Goal: Information Seeking & Learning: Check status

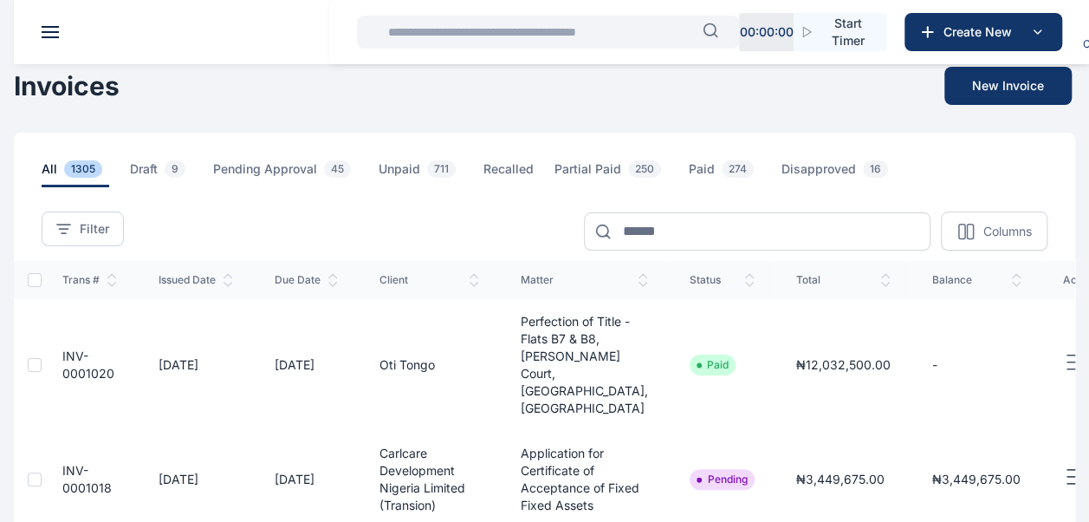
click at [711, 34] on icon "button" at bounding box center [710, 29] width 13 height 13
click at [603, 29] on input "text" at bounding box center [540, 32] width 325 height 35
click at [59, 28] on header at bounding box center [558, 32] width 1089 height 64
click at [57, 36] on button at bounding box center [50, 32] width 17 height 12
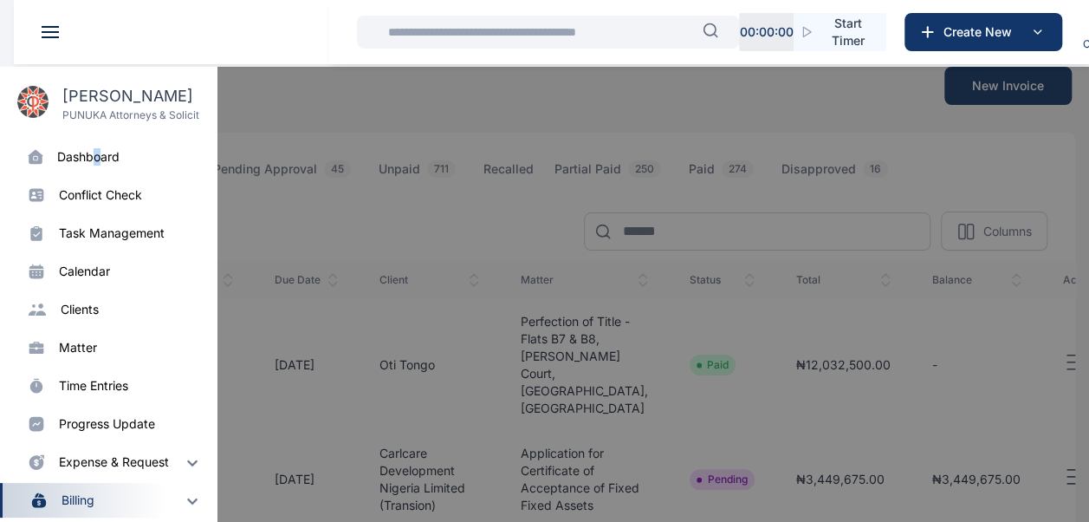
click at [98, 158] on div "dashboard" at bounding box center [88, 156] width 62 height 17
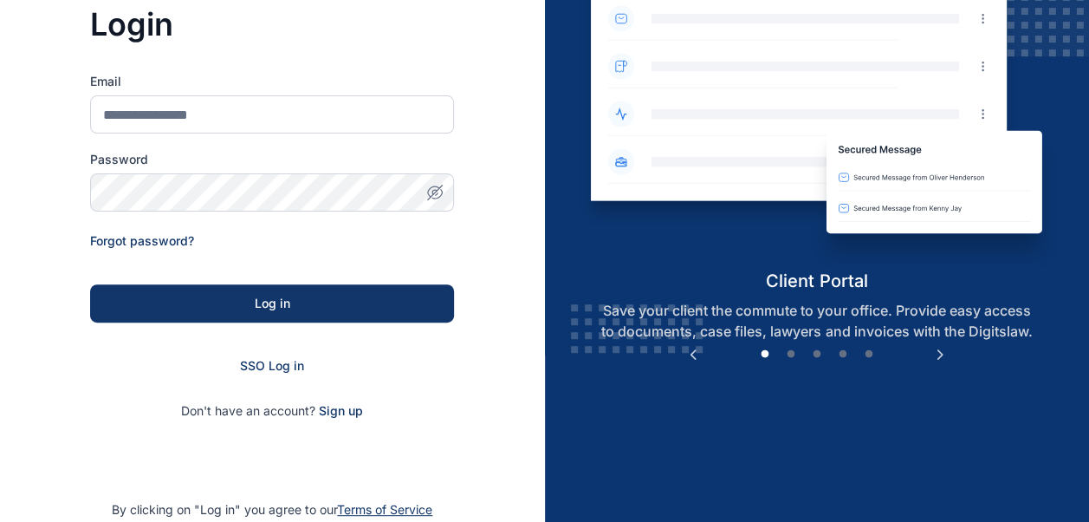
scroll to position [269, 0]
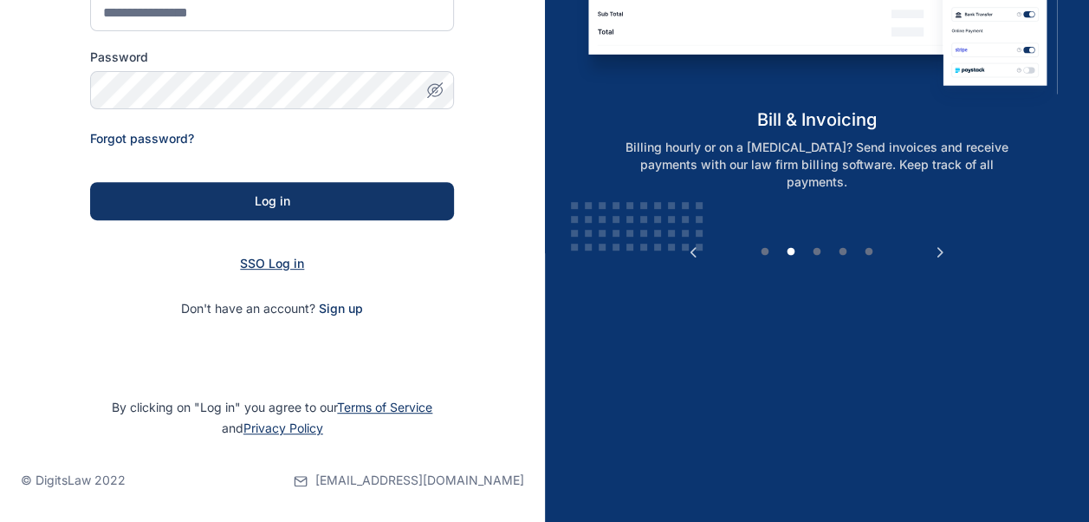
click at [272, 262] on span "SSO Log in" at bounding box center [272, 263] width 64 height 15
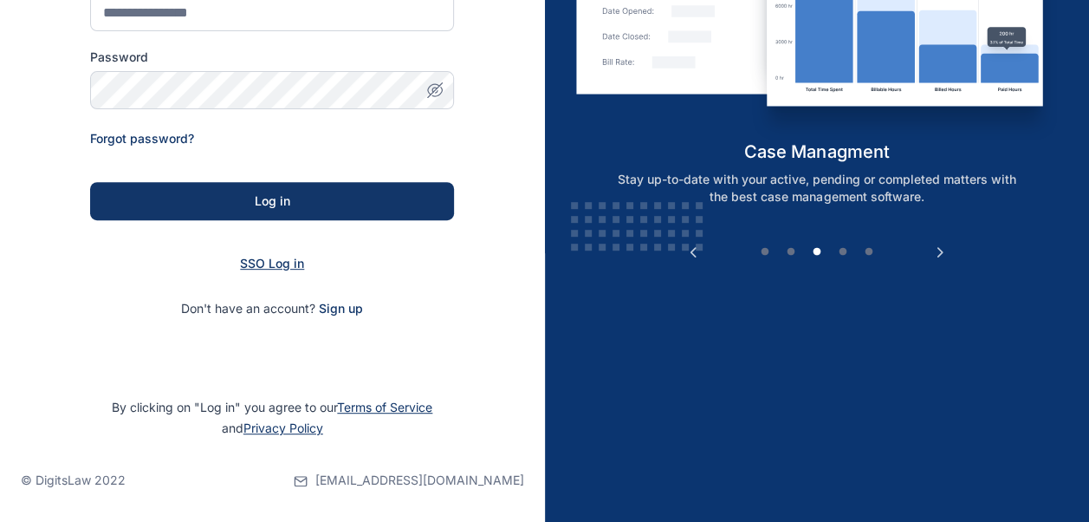
click at [289, 269] on span "SSO Log in" at bounding box center [272, 263] width 64 height 15
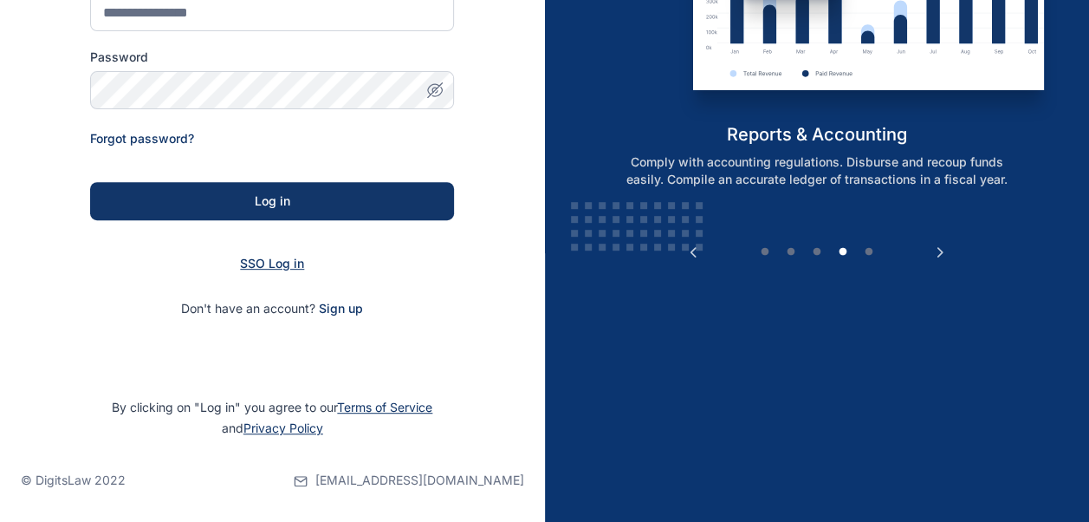
click at [295, 260] on span "SSO Log in" at bounding box center [272, 263] width 64 height 15
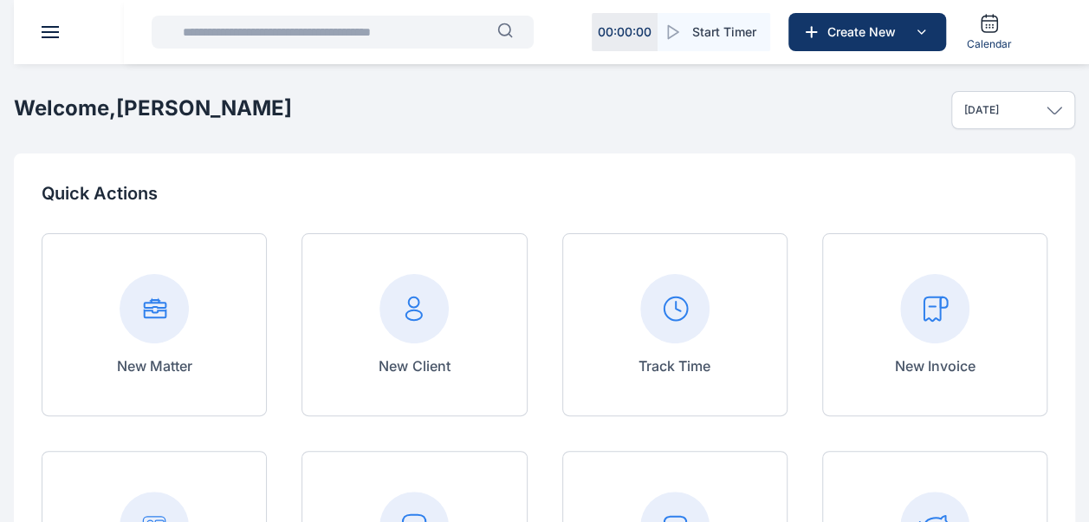
click at [263, 36] on input "text" at bounding box center [334, 32] width 325 height 35
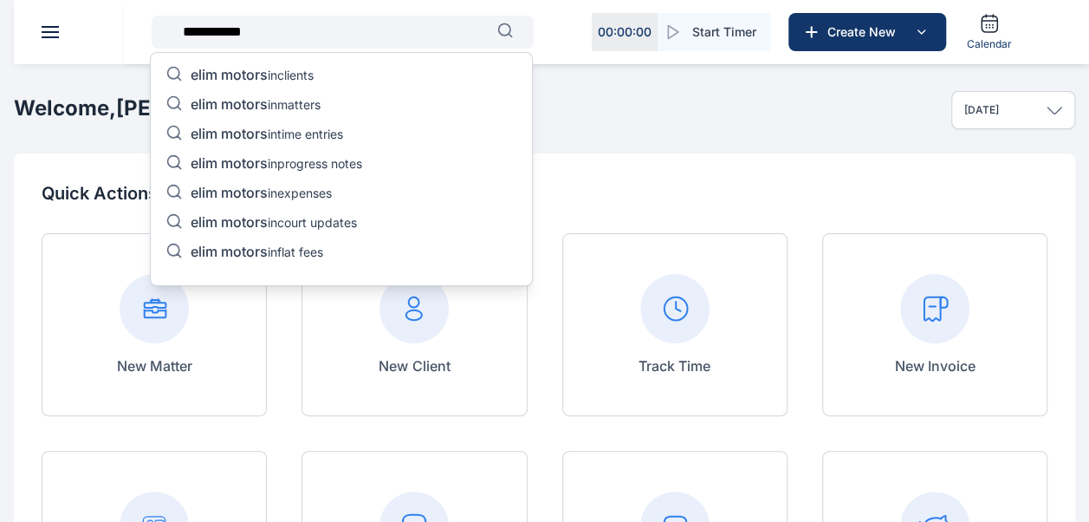
type input "**********"
click at [314, 97] on p "elim motors in matters" at bounding box center [256, 105] width 130 height 21
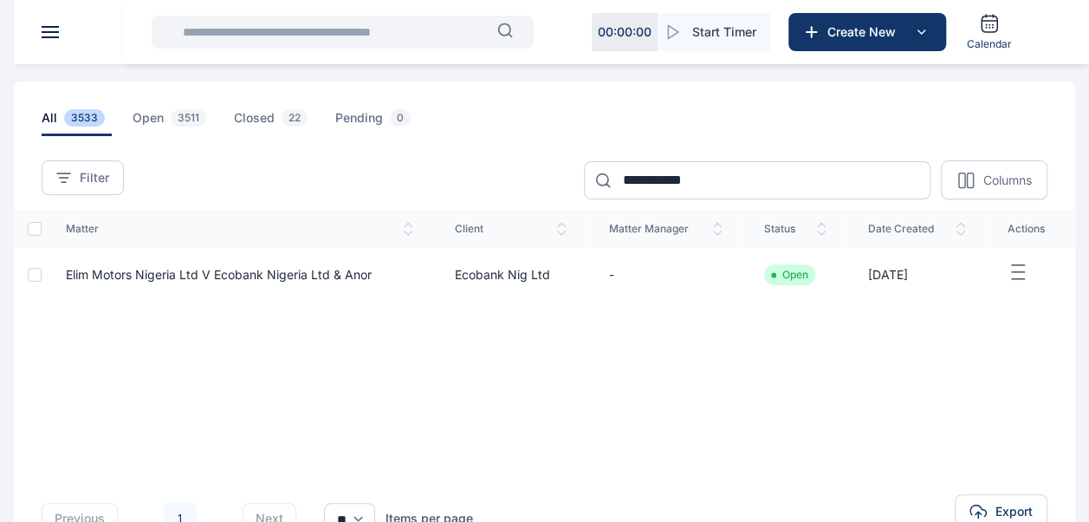
scroll to position [87, 0]
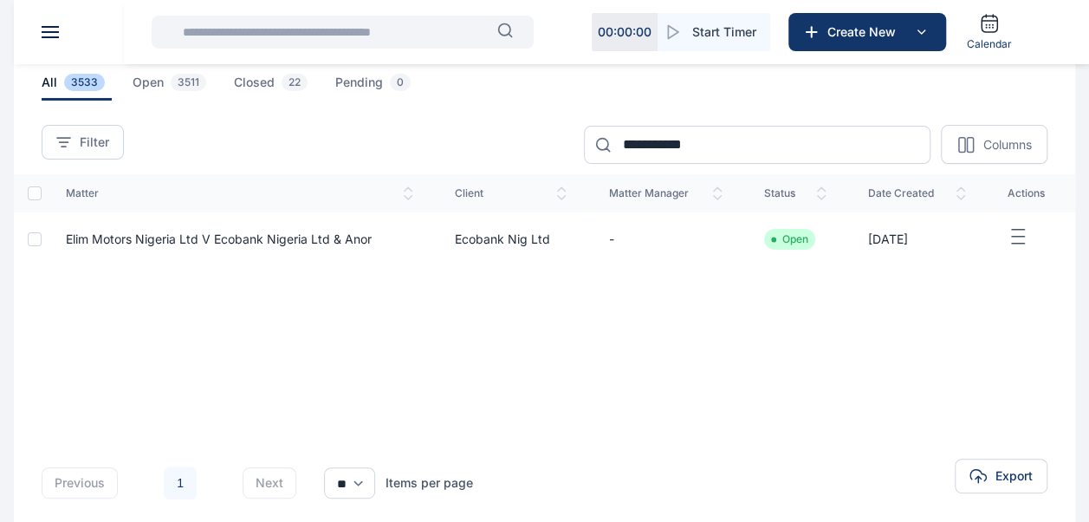
click at [818, 242] on div "Open" at bounding box center [795, 239] width 62 height 21
click at [922, 238] on td "[DATE]" at bounding box center [917, 239] width 140 height 54
click at [348, 230] on td "Elim Motors Nigeria Ltd V Ecobank Nigeria Ltd & Anor" at bounding box center [239, 239] width 389 height 54
click at [347, 238] on span "Elim Motors Nigeria Ltd V Ecobank Nigeria Ltd & Anor" at bounding box center [219, 238] width 306 height 15
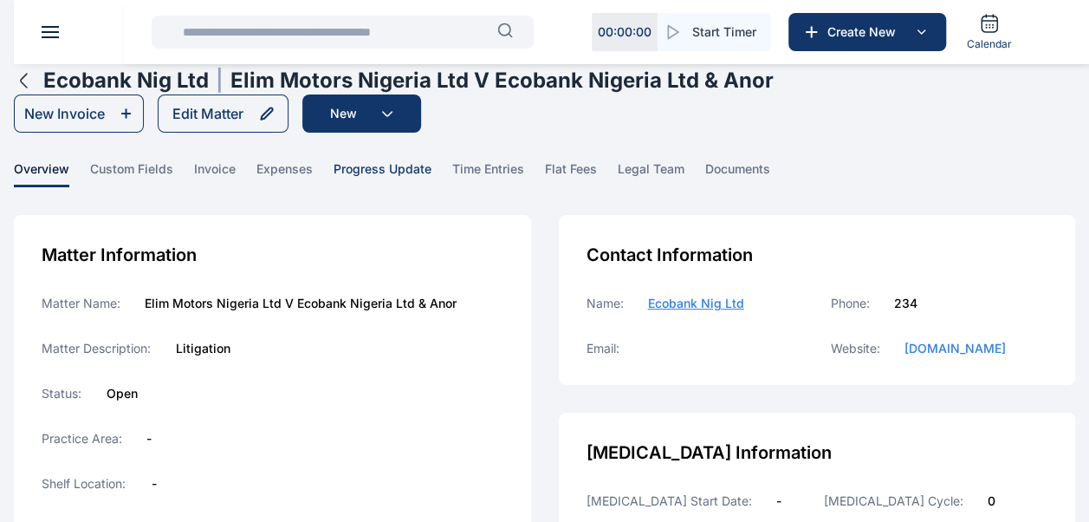
click at [388, 174] on span "progress update" at bounding box center [383, 173] width 98 height 27
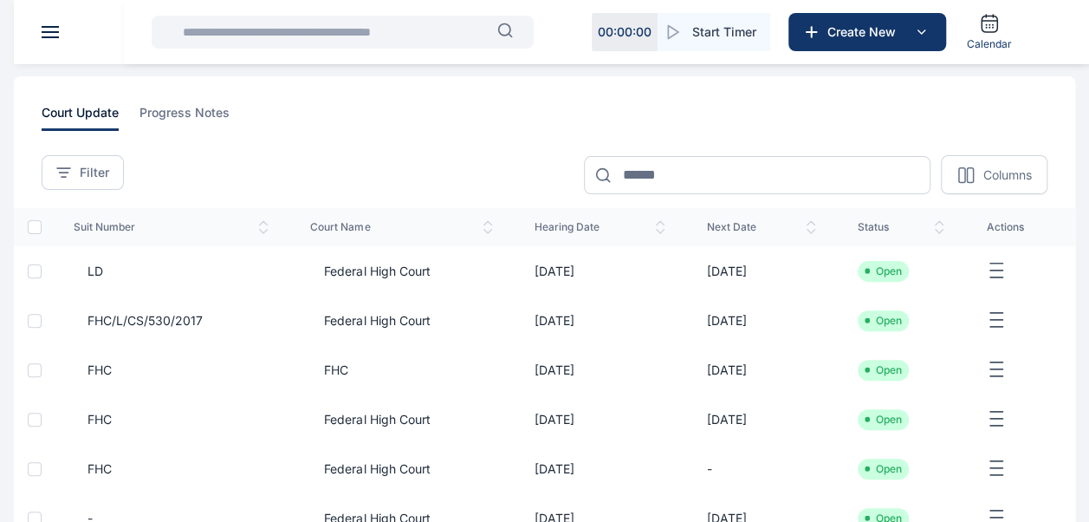
scroll to position [173, 0]
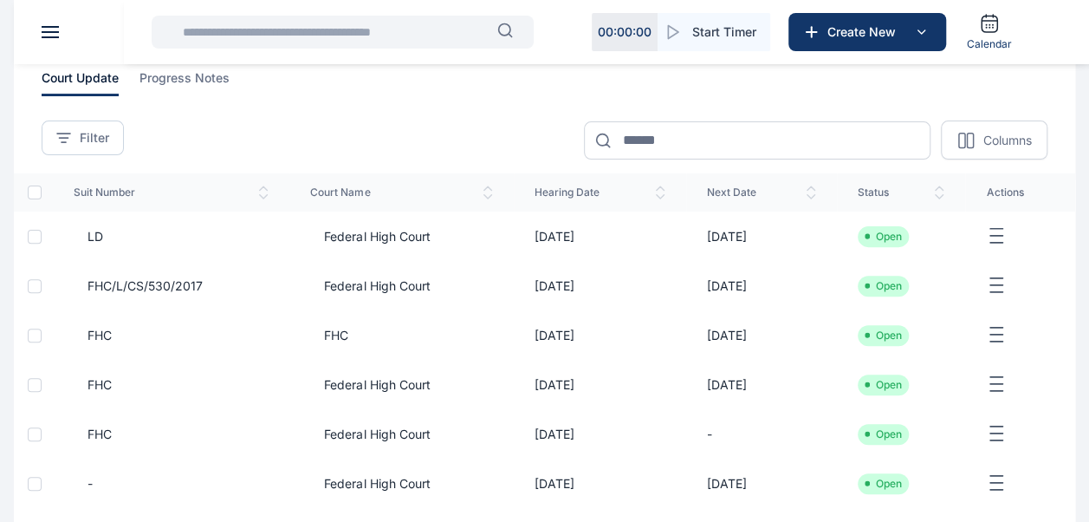
click at [351, 232] on span "Federal High Court" at bounding box center [370, 236] width 120 height 17
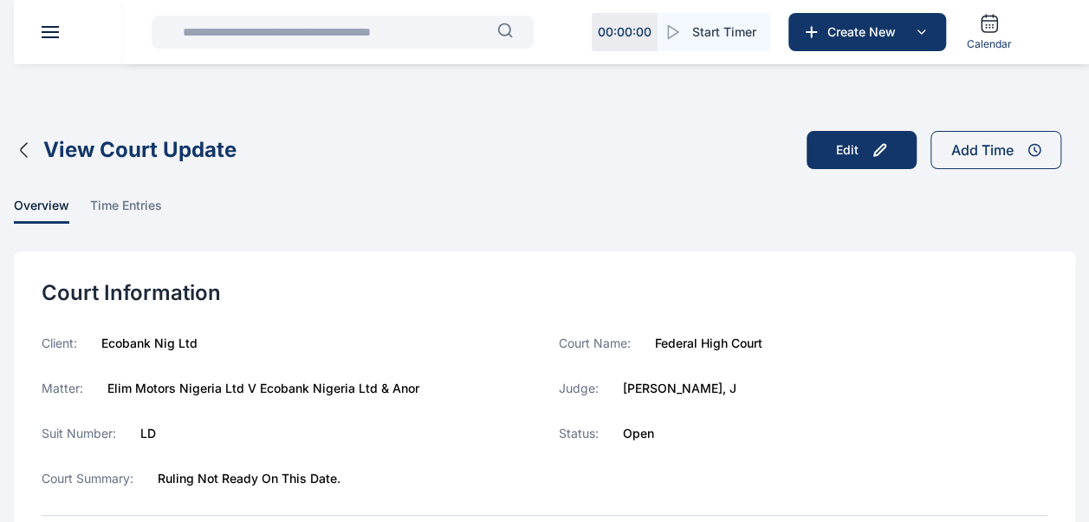
click at [28, 154] on icon "button" at bounding box center [24, 150] width 21 height 21
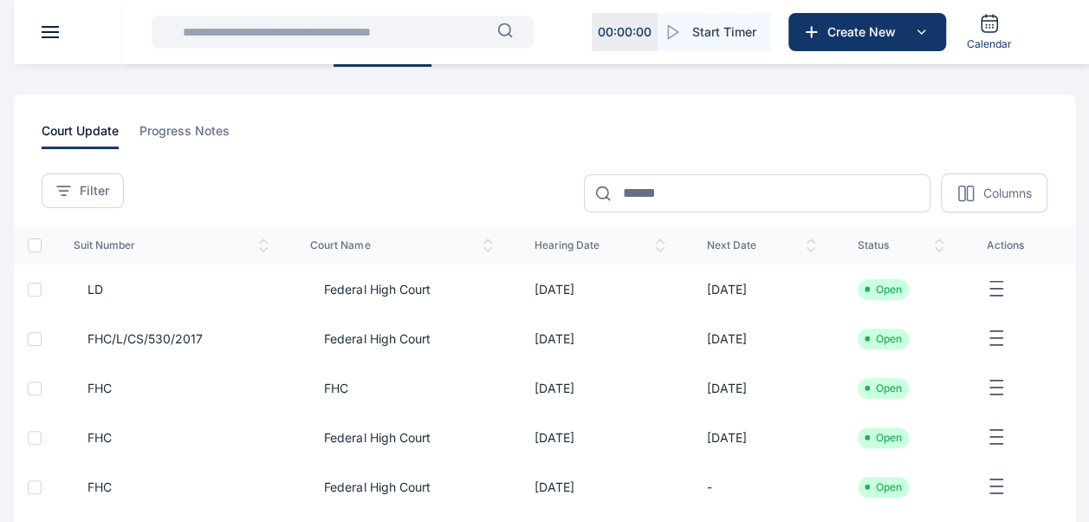
scroll to position [173, 0]
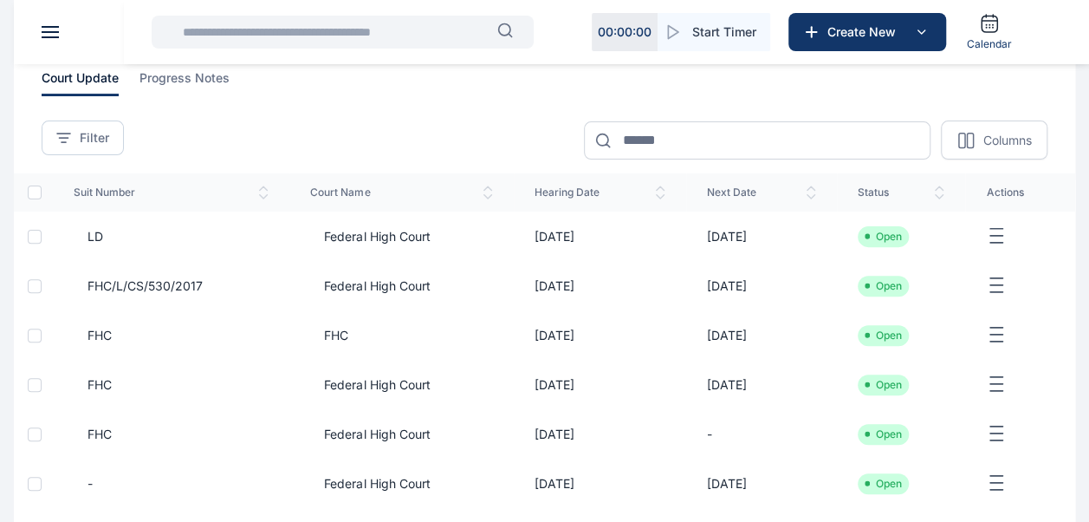
click at [368, 243] on span "Federal High Court" at bounding box center [370, 236] width 120 height 17
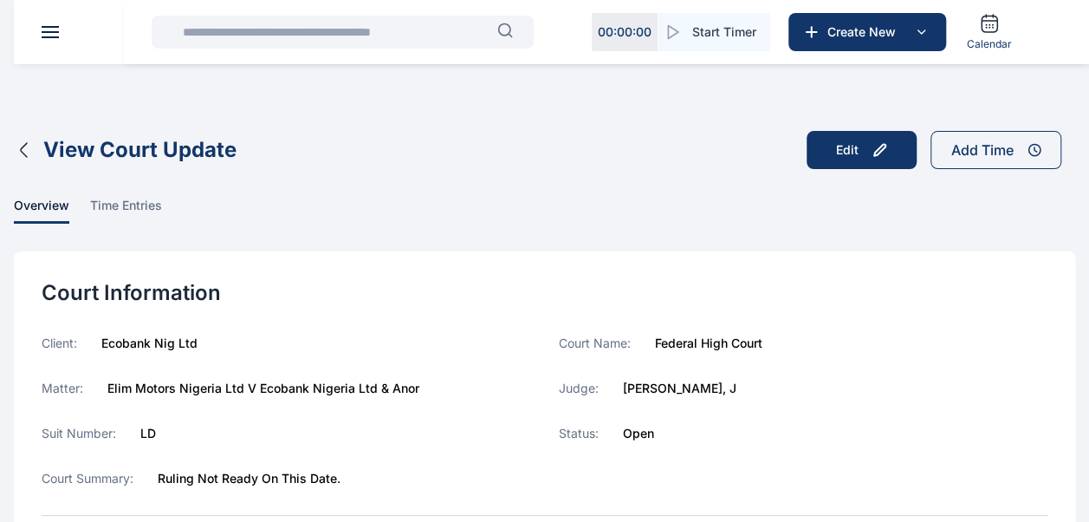
click at [32, 146] on icon "button" at bounding box center [24, 150] width 21 height 21
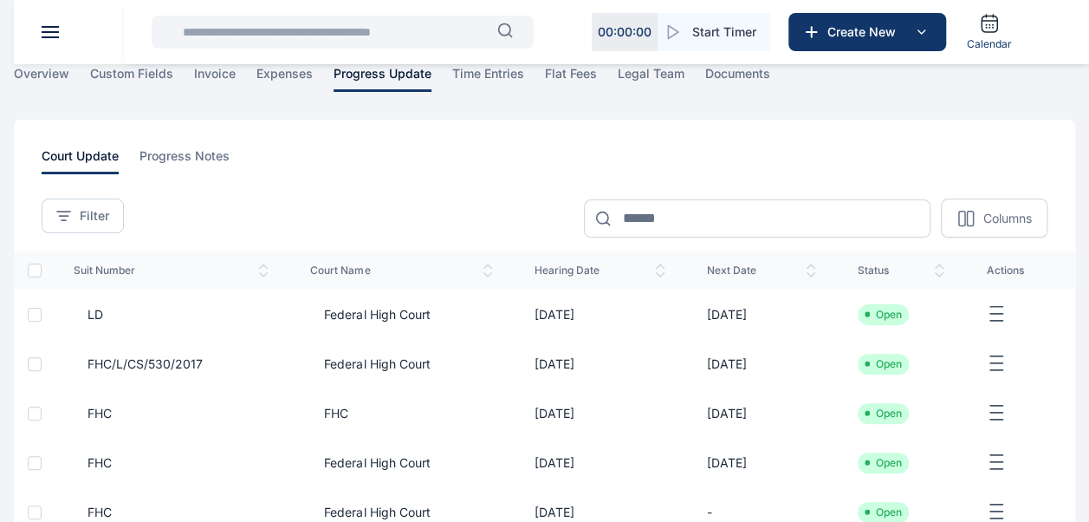
scroll to position [260, 0]
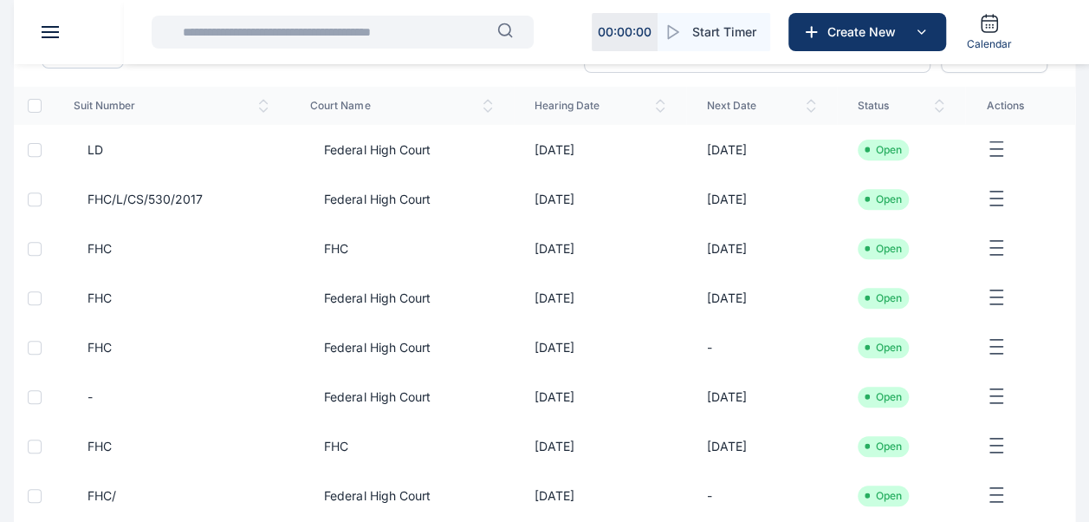
click at [323, 204] on span "Federal High Court" at bounding box center [370, 199] width 120 height 17
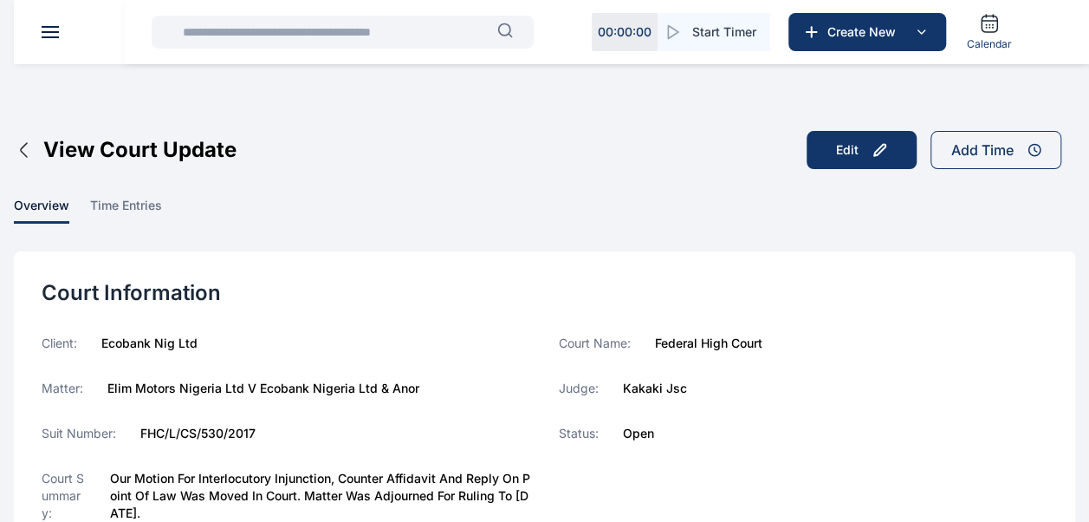
click at [28, 151] on icon "button" at bounding box center [24, 150] width 21 height 21
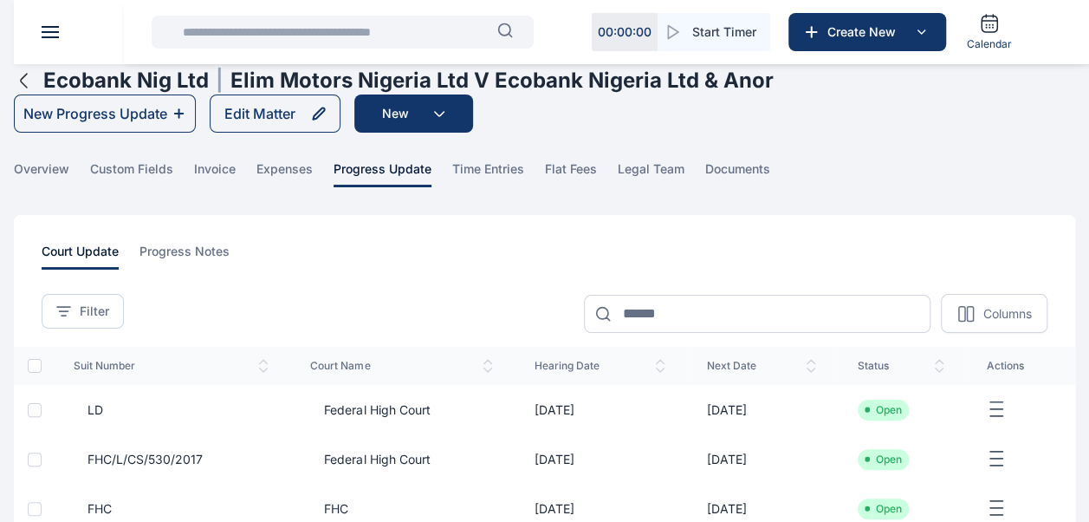
click at [37, 39] on header at bounding box center [558, 32] width 1089 height 64
click at [50, 35] on button at bounding box center [50, 32] width 17 height 12
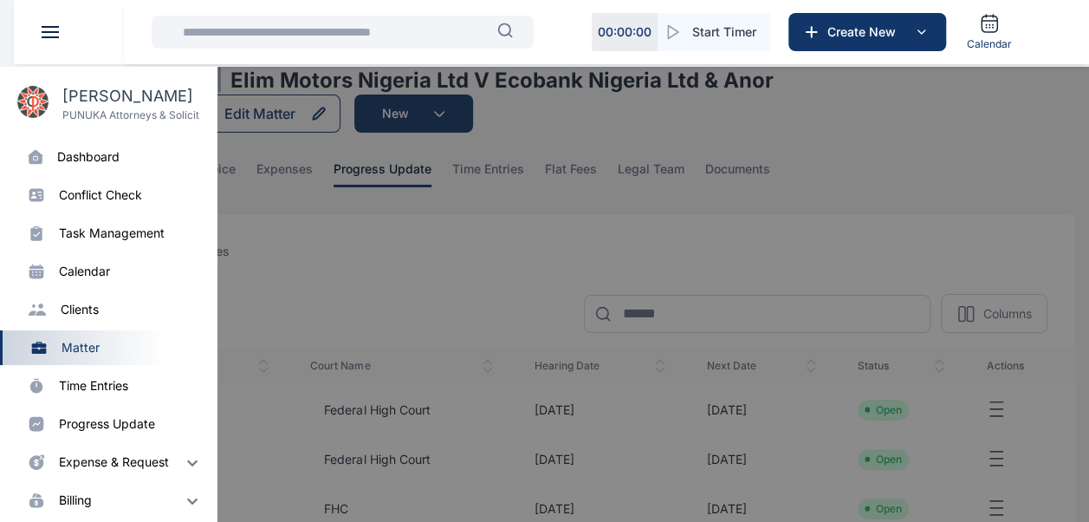
click at [85, 152] on div "dashboard" at bounding box center [88, 156] width 62 height 17
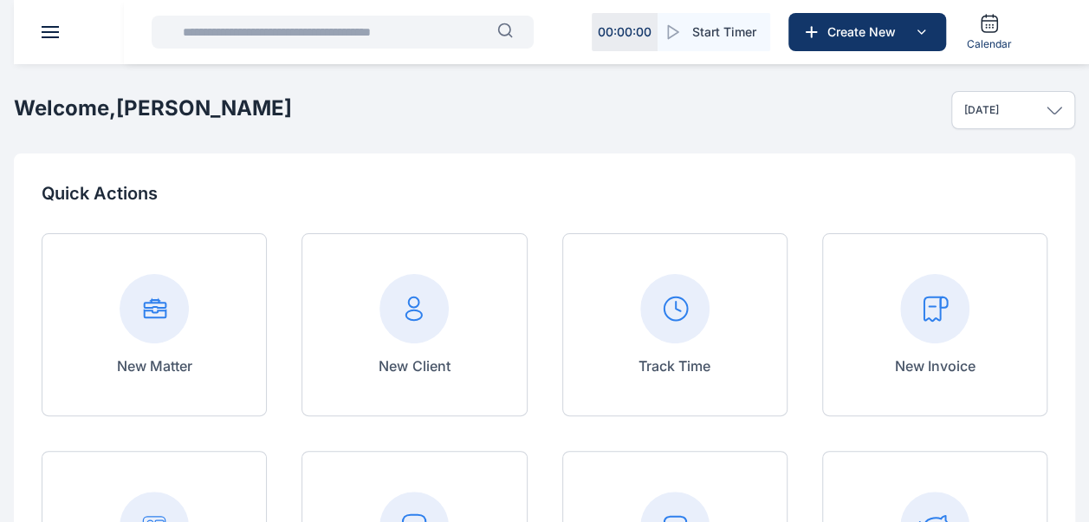
click at [278, 37] on input "text" at bounding box center [334, 32] width 325 height 35
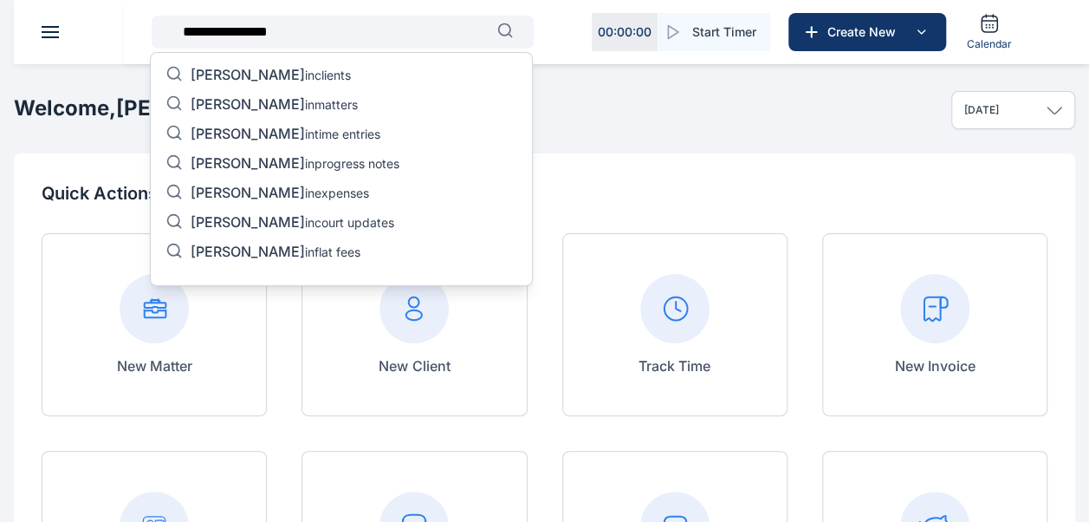
type input "**********"
click at [282, 105] on span "stephen chiejile" at bounding box center [248, 103] width 114 height 17
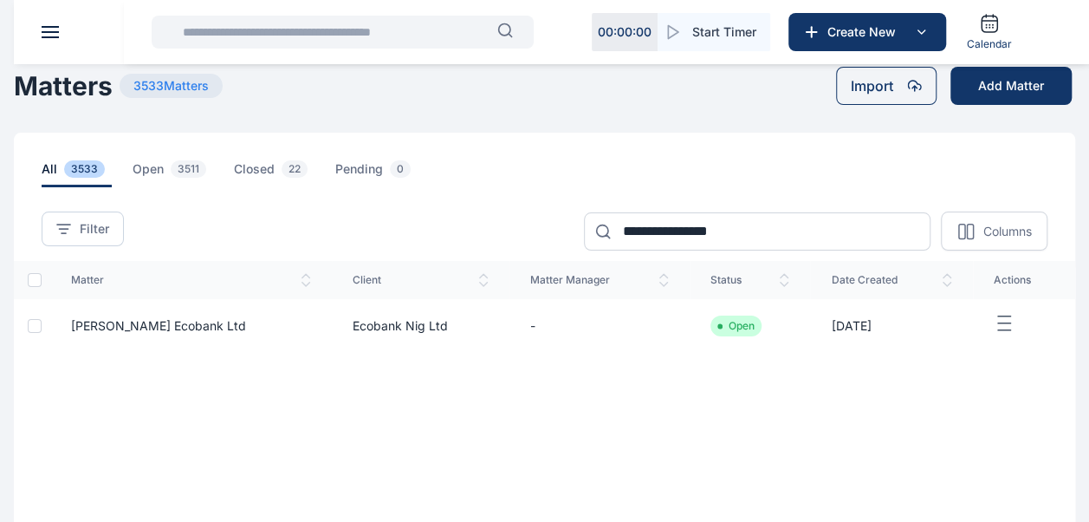
click at [332, 331] on td "Dr. Stephen Chiejile V. Ecobank Ltd" at bounding box center [191, 326] width 282 height 54
click at [466, 324] on td "Ecobank Nig Ltd" at bounding box center [421, 326] width 178 height 54
click at [166, 321] on span "Dr. Stephen Chiejile V. Ecobank Ltd" at bounding box center [158, 325] width 175 height 15
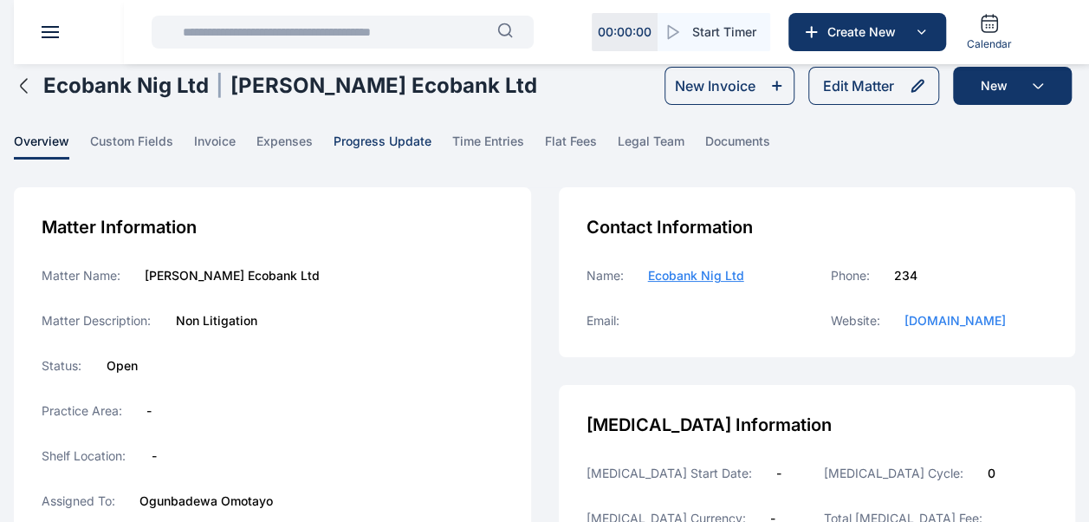
click at [414, 150] on span "progress update" at bounding box center [383, 146] width 98 height 27
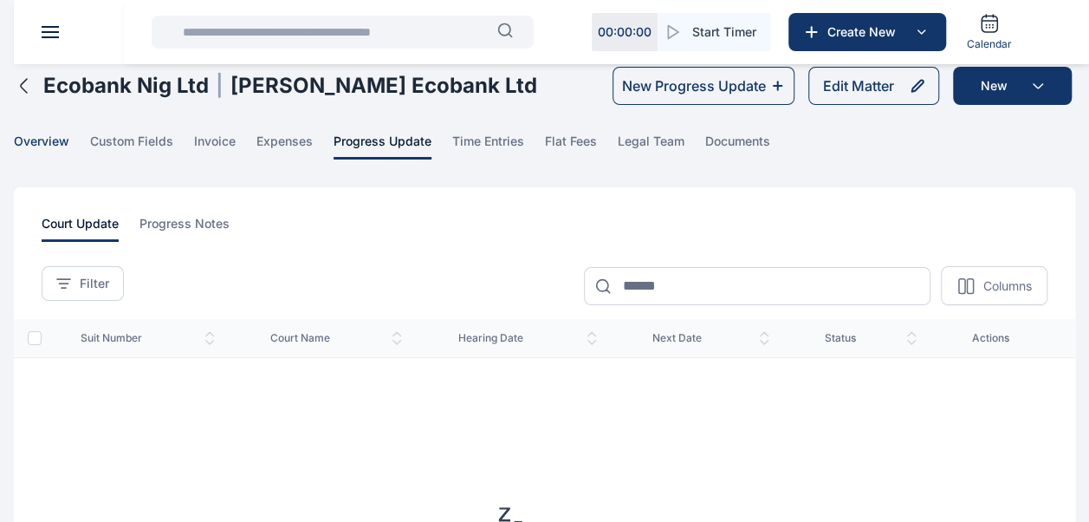
click at [52, 150] on span "overview" at bounding box center [41, 146] width 55 height 27
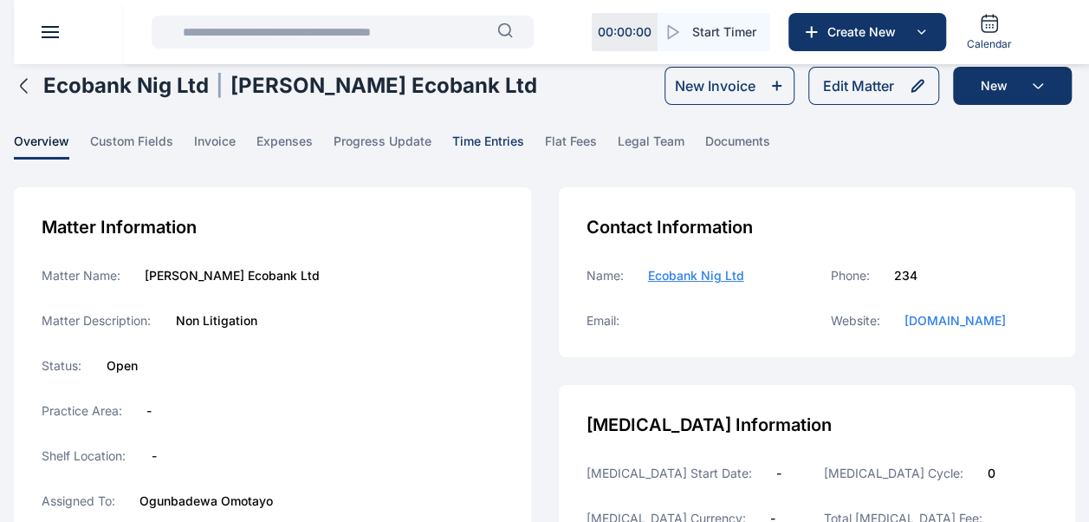
click at [510, 140] on span "time entries" at bounding box center [488, 146] width 72 height 27
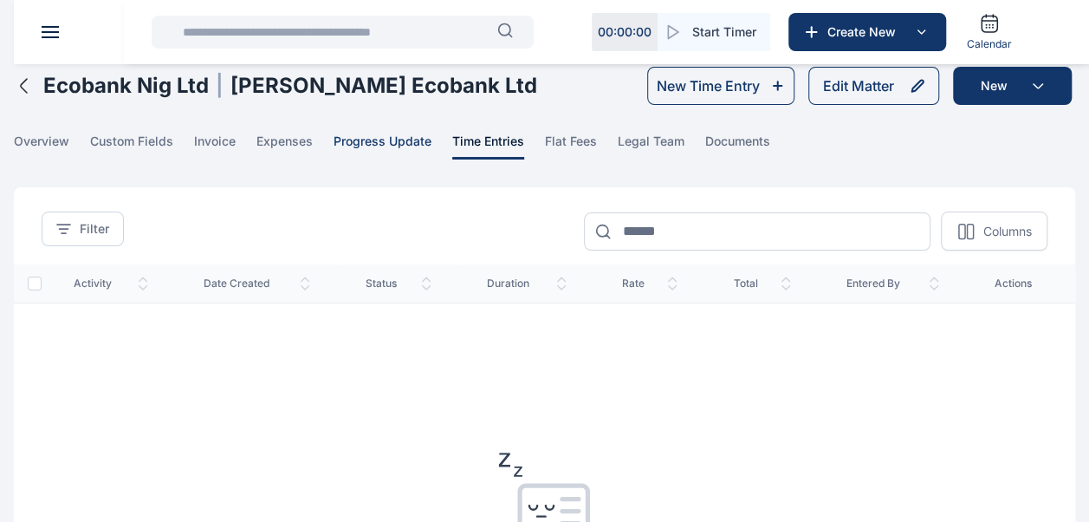
click at [371, 143] on span "progress update" at bounding box center [383, 146] width 98 height 27
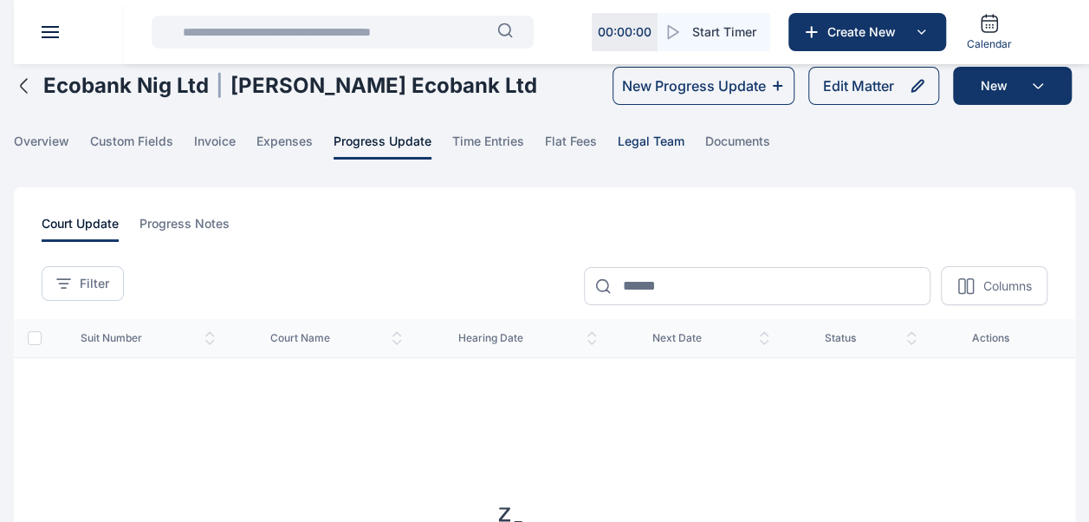
click at [657, 144] on span "legal team" at bounding box center [651, 146] width 67 height 27
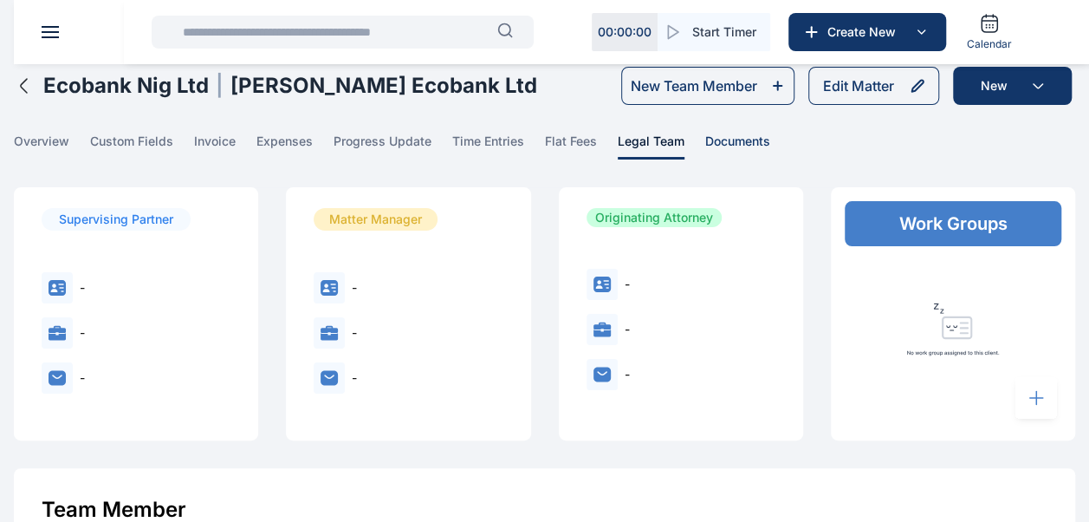
click at [725, 148] on span "documents" at bounding box center [737, 146] width 65 height 27
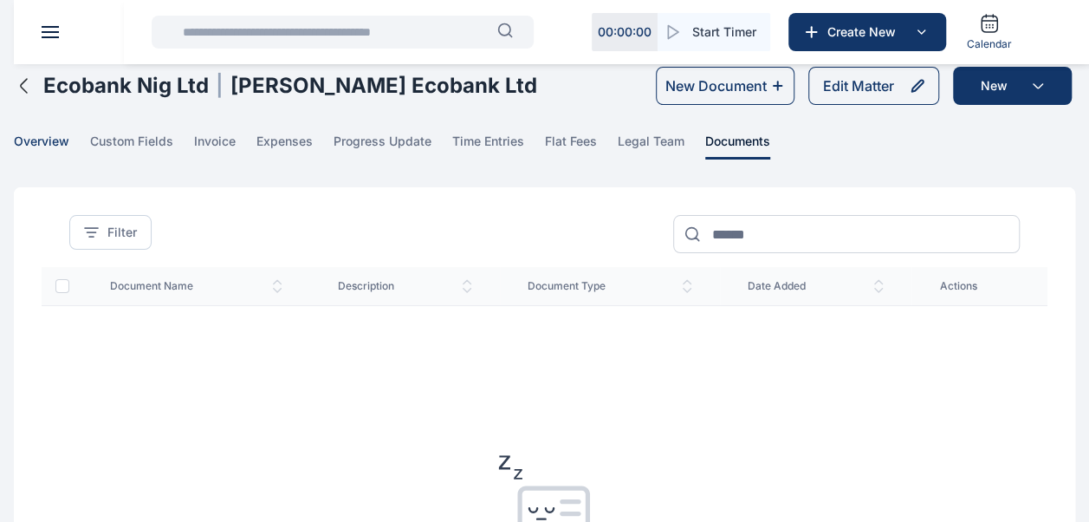
click at [66, 135] on span "overview" at bounding box center [41, 146] width 55 height 27
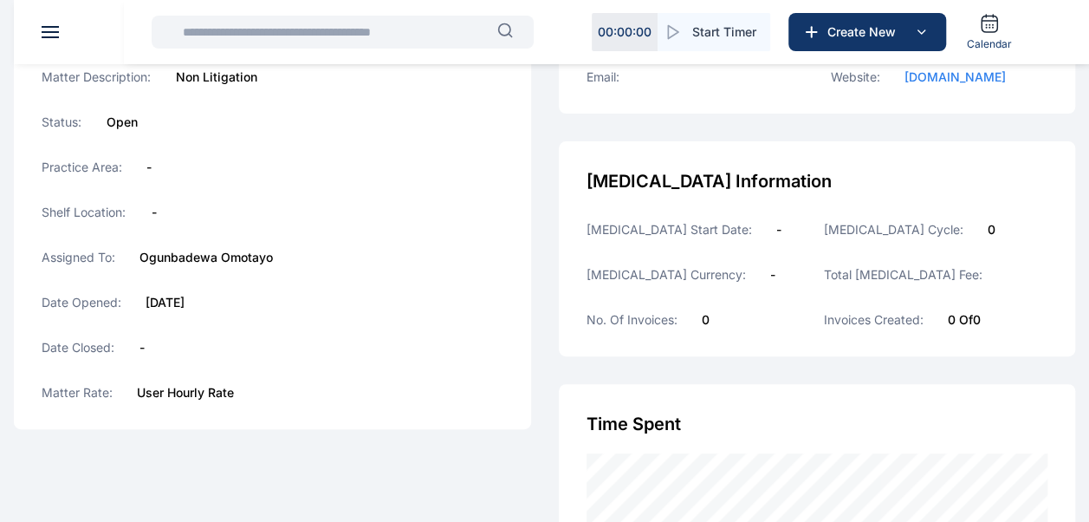
scroll to position [347, 0]
